Goal: Task Accomplishment & Management: Use online tool/utility

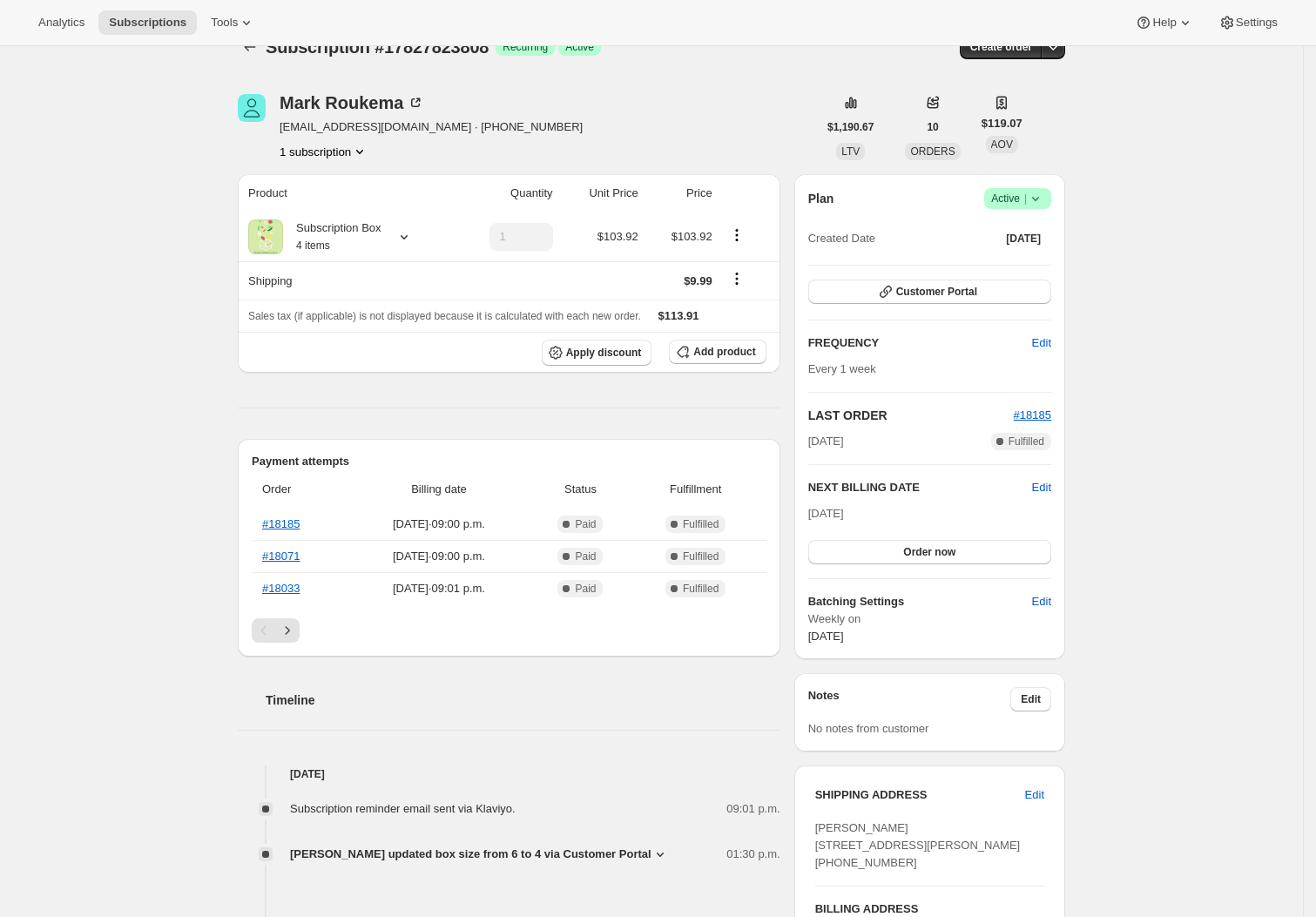
scroll to position [1, 0]
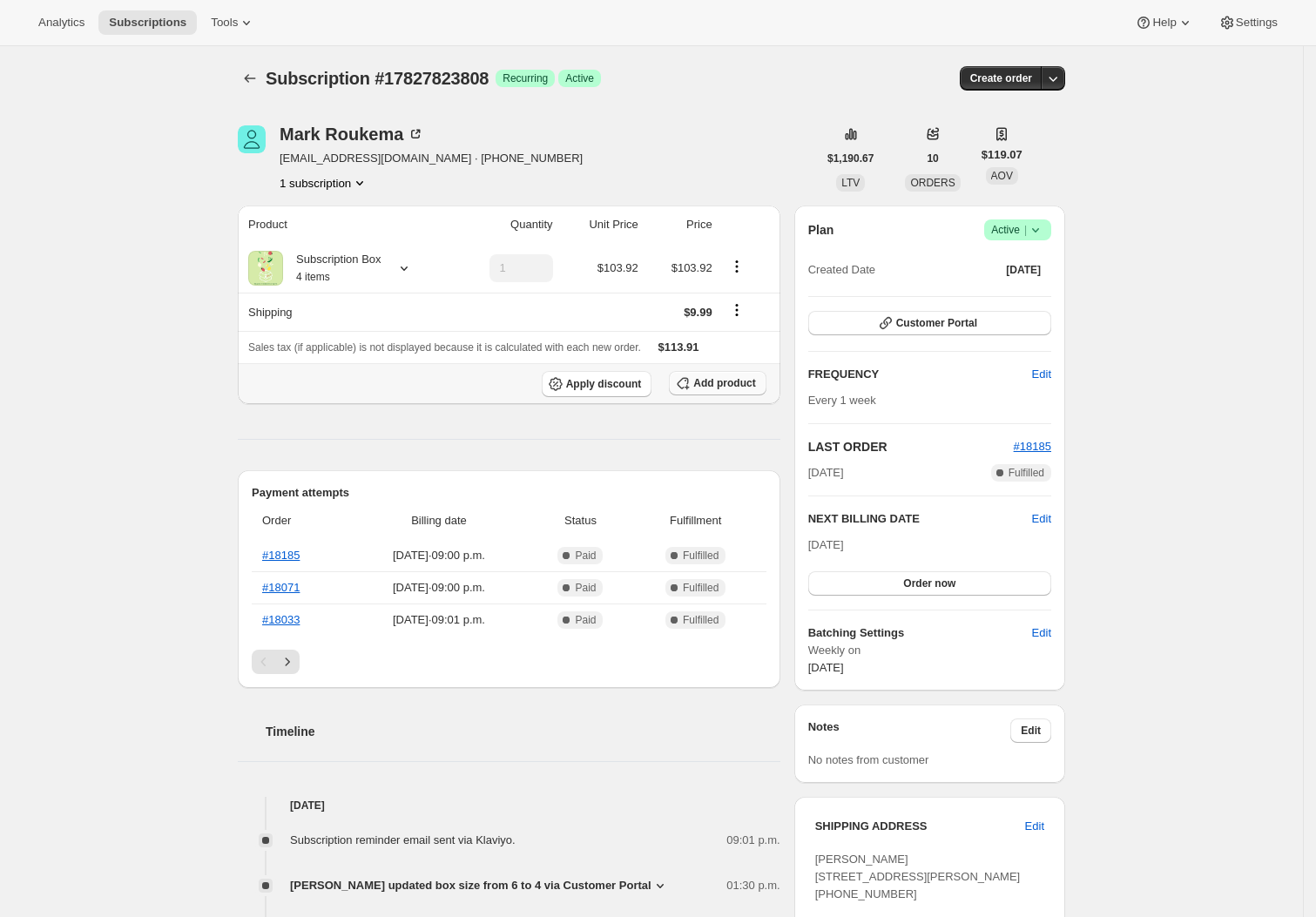
click at [745, 388] on span "Add product" at bounding box center [724, 383] width 62 height 14
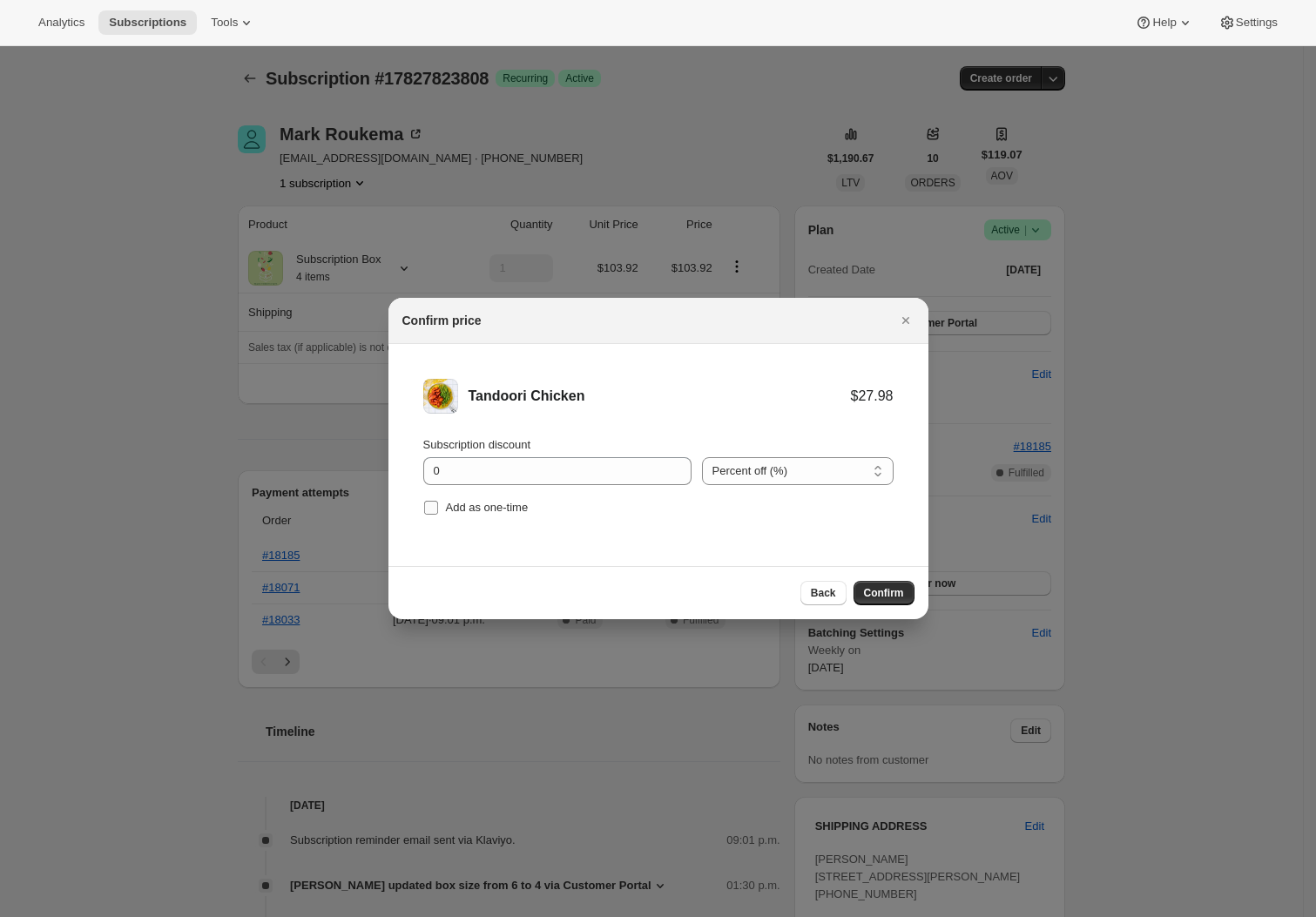
click at [477, 507] on span "Add as one-time" at bounding box center [487, 507] width 83 height 13
click at [438, 507] on input "Add as one-time" at bounding box center [431, 507] width 14 height 14
checkbox input "true"
click at [597, 465] on input "0" at bounding box center [544, 471] width 242 height 28
type input "100"
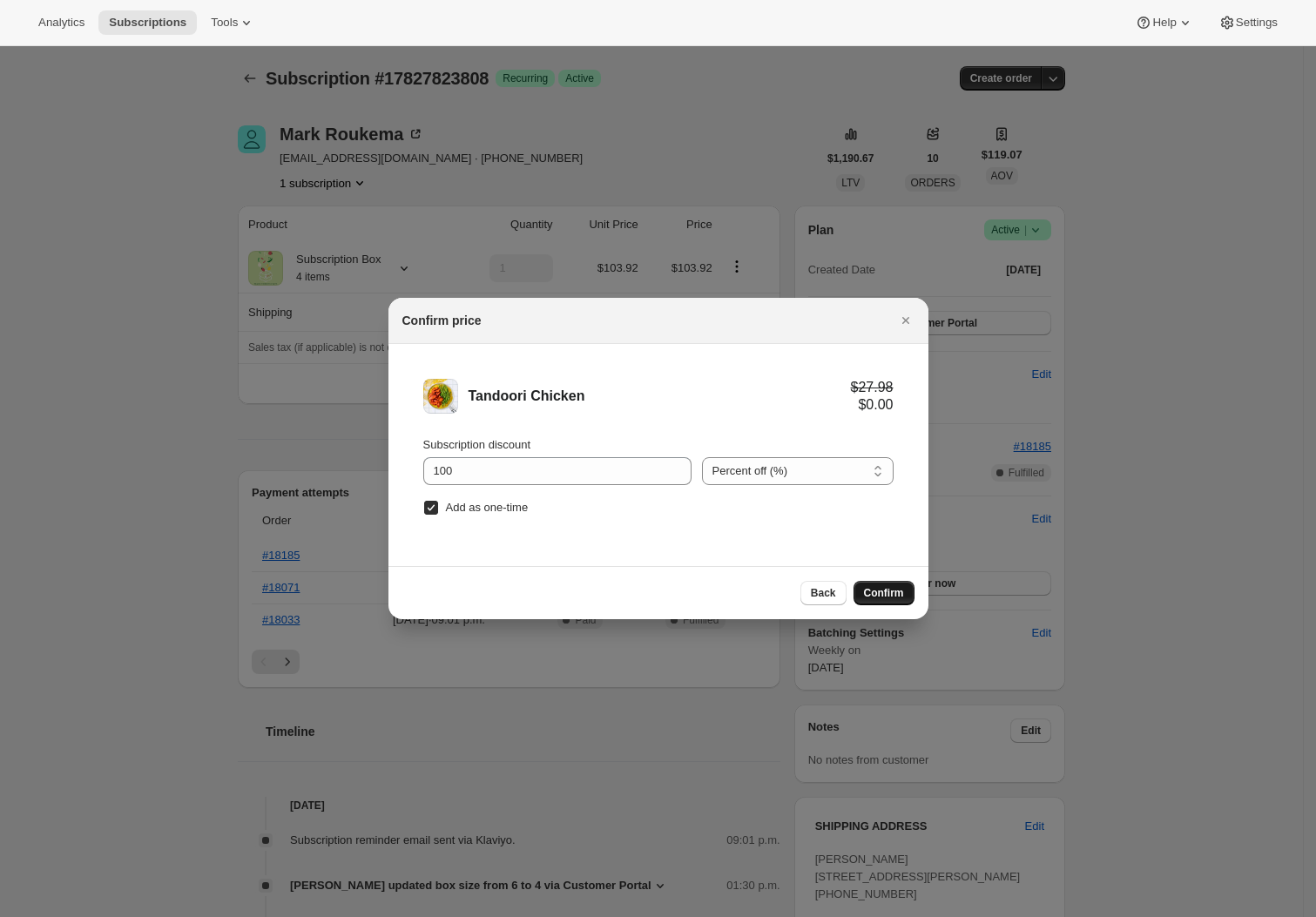
click at [906, 588] on button "Confirm" at bounding box center [884, 593] width 61 height 24
